Goal: Entertainment & Leisure: Consume media (video, audio)

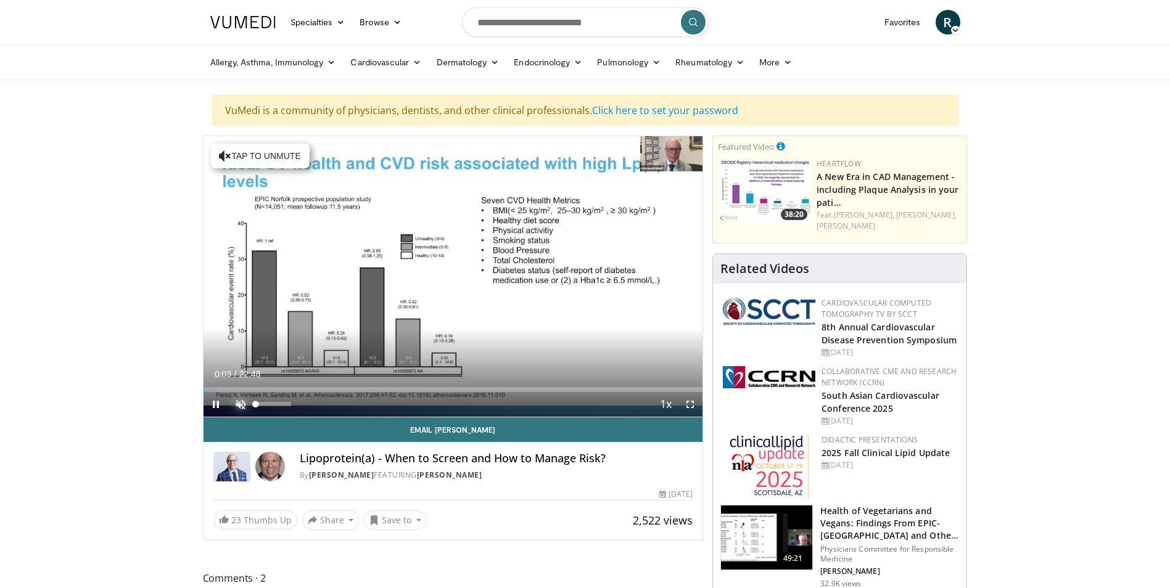
click at [241, 401] on span "Video Player" at bounding box center [240, 404] width 25 height 25
